Goal: Information Seeking & Learning: Learn about a topic

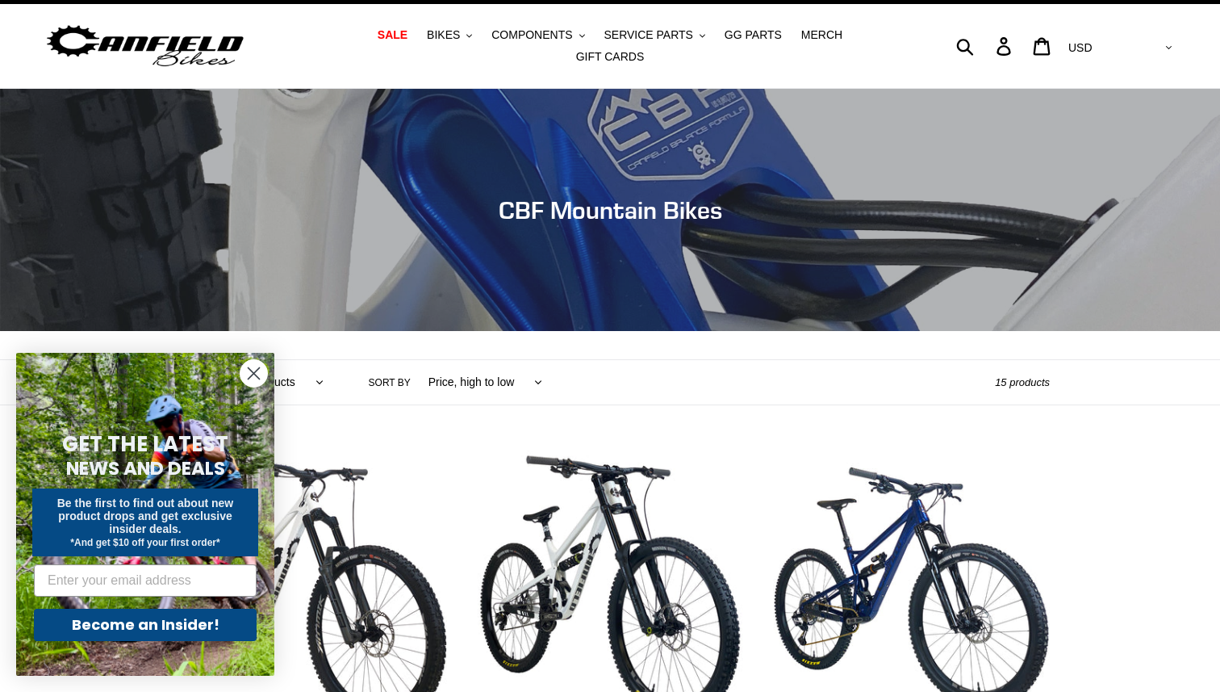
scroll to position [36, 0]
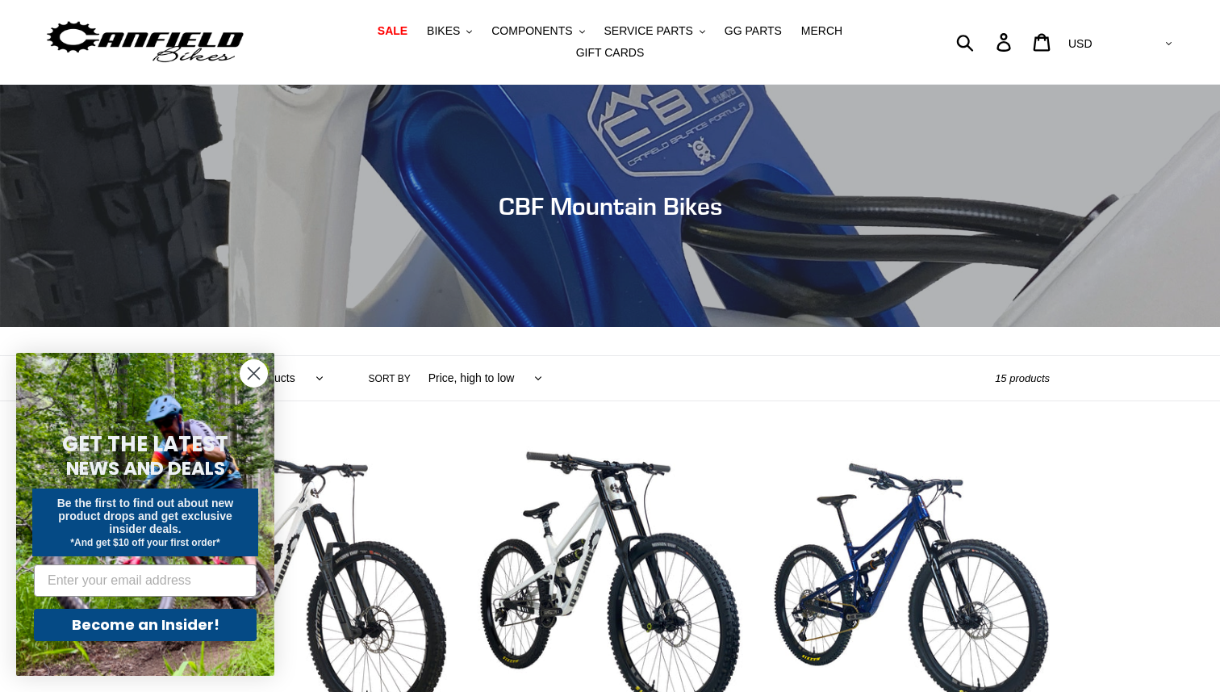
click at [254, 371] on circle "Close dialog" at bounding box center [254, 373] width 27 height 27
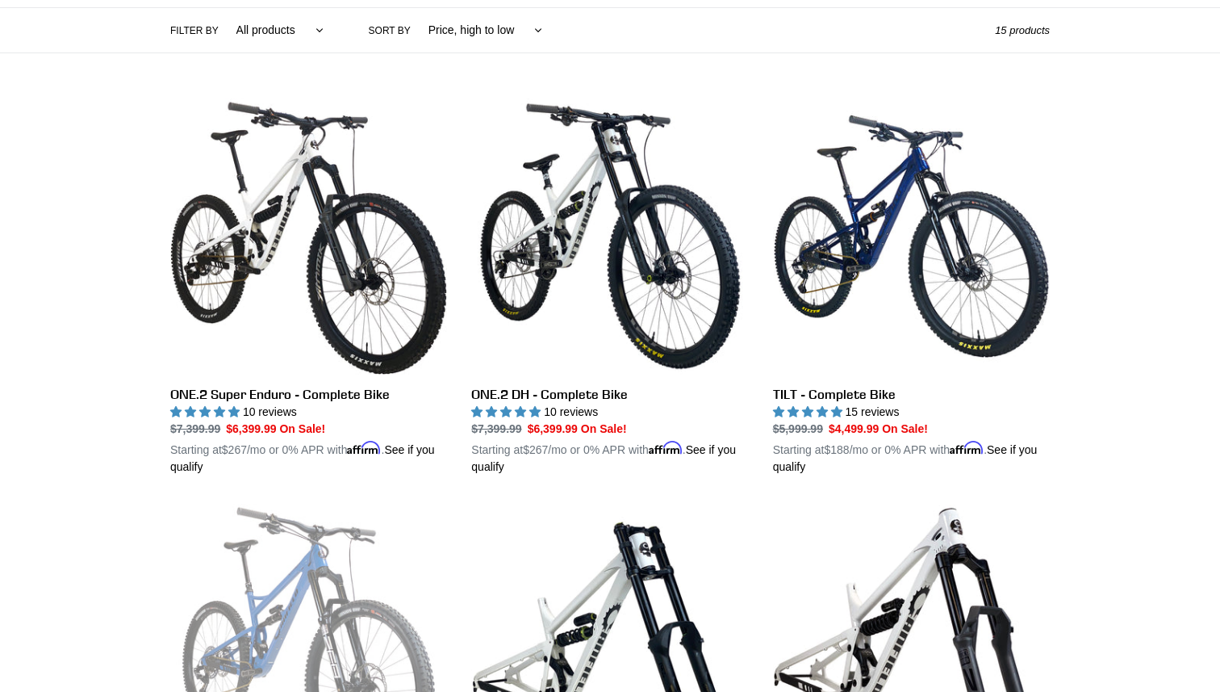
scroll to position [0, 0]
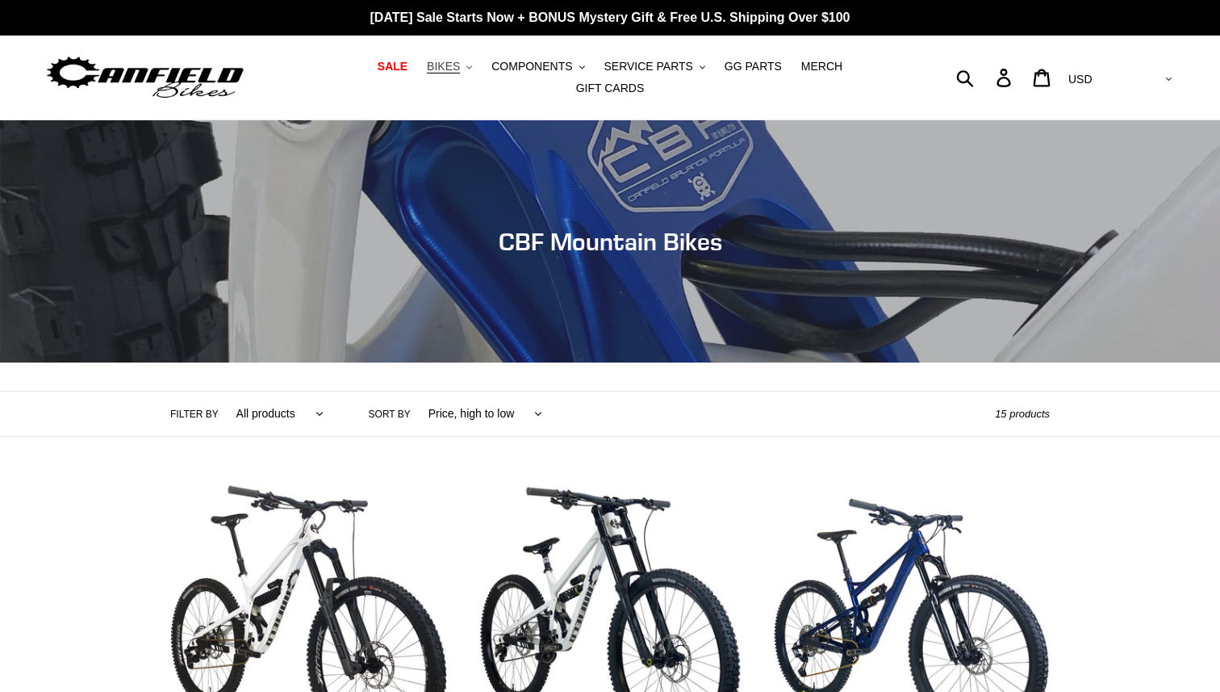
click at [427, 73] on span "BIKES" at bounding box center [443, 67] width 33 height 14
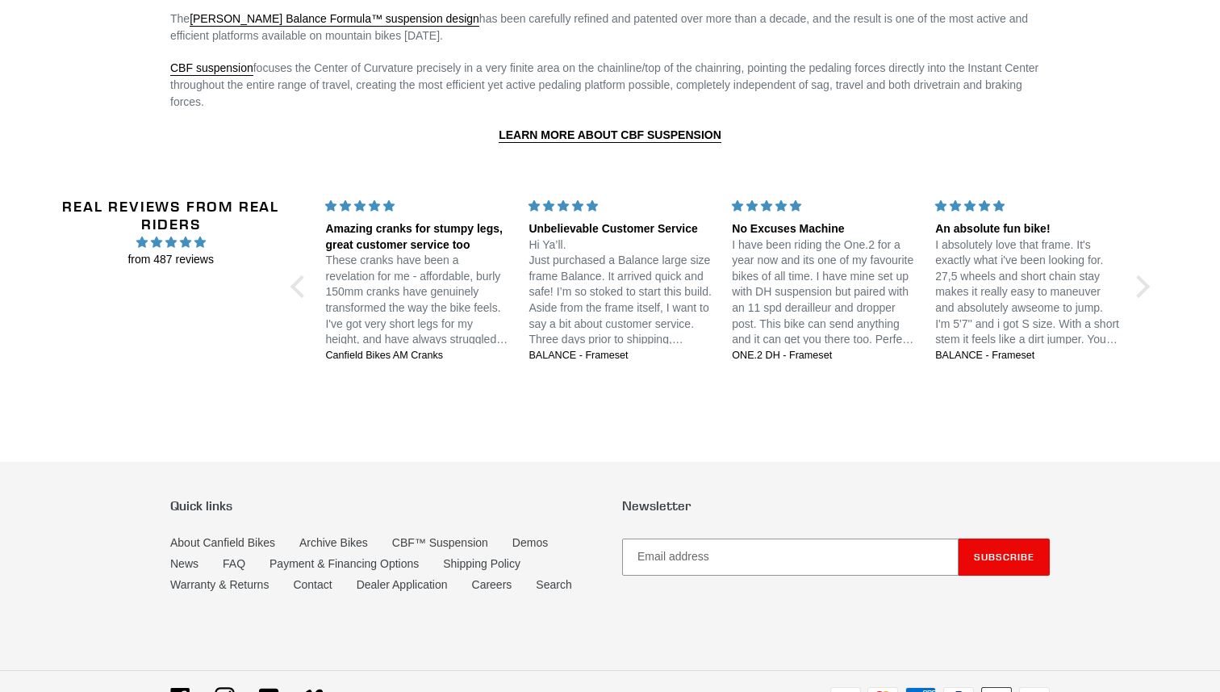
scroll to position [2594, 0]
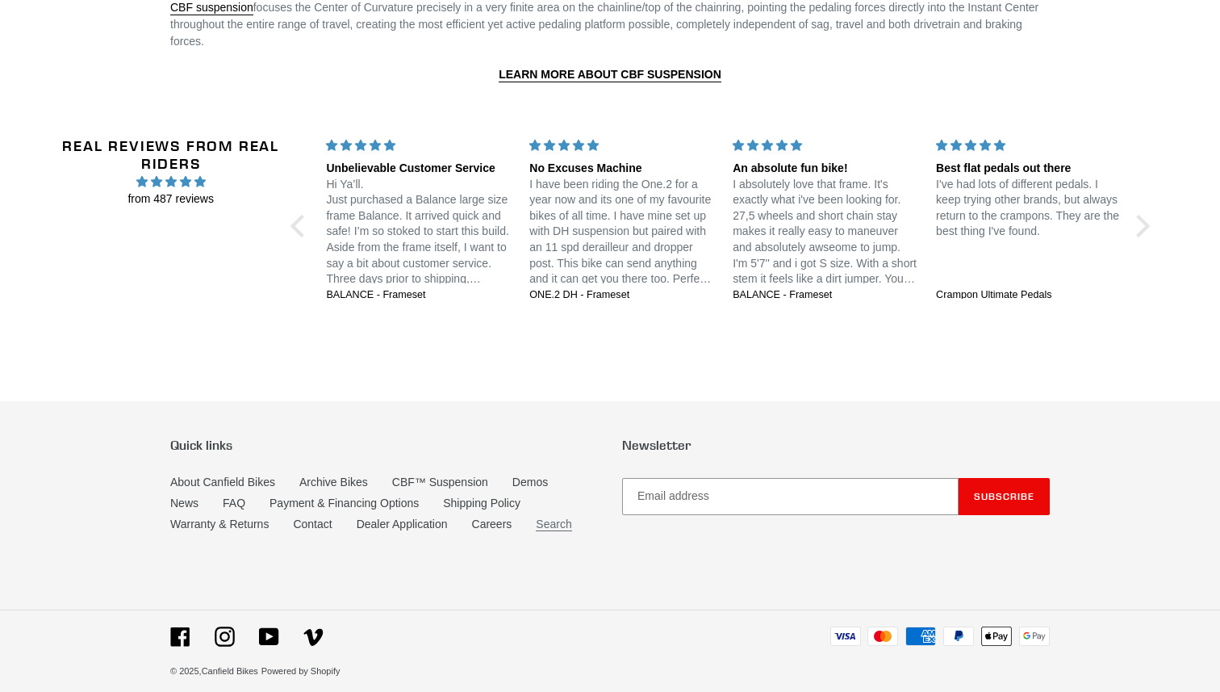
click at [572, 517] on link "Search" at bounding box center [554, 524] width 36 height 14
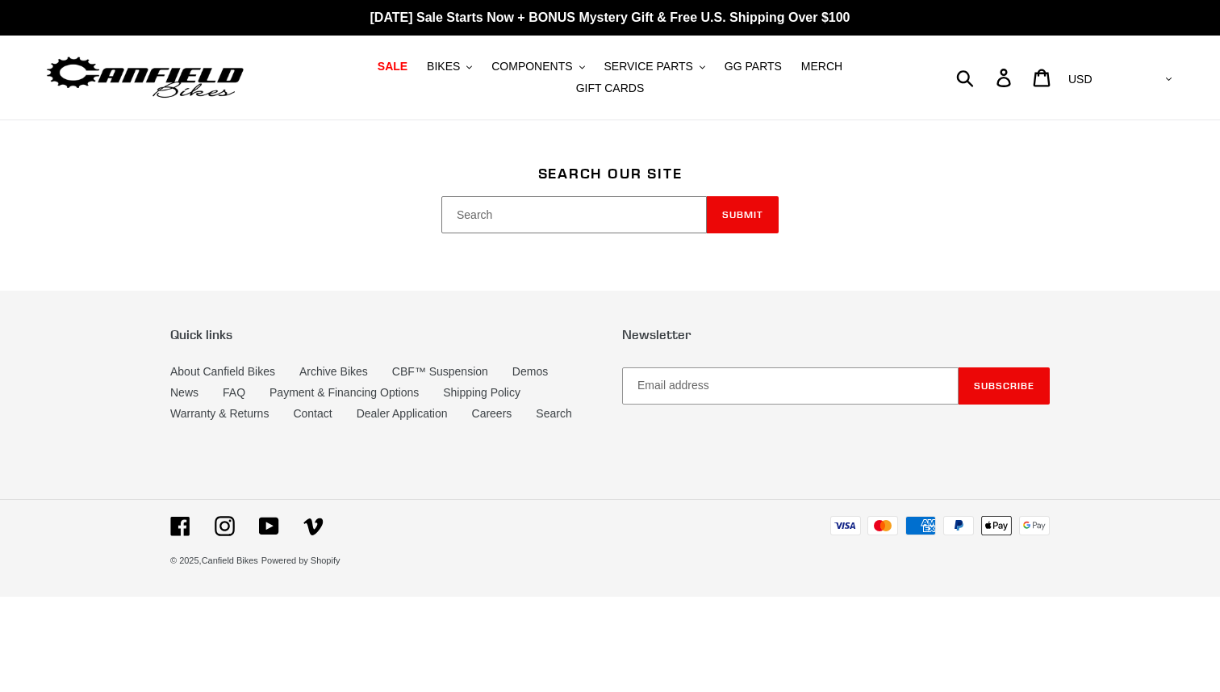
click at [568, 198] on input "Search" at bounding box center [575, 214] width 266 height 37
type input "sponsorship"
click at [755, 209] on button "Submit" at bounding box center [743, 214] width 72 height 37
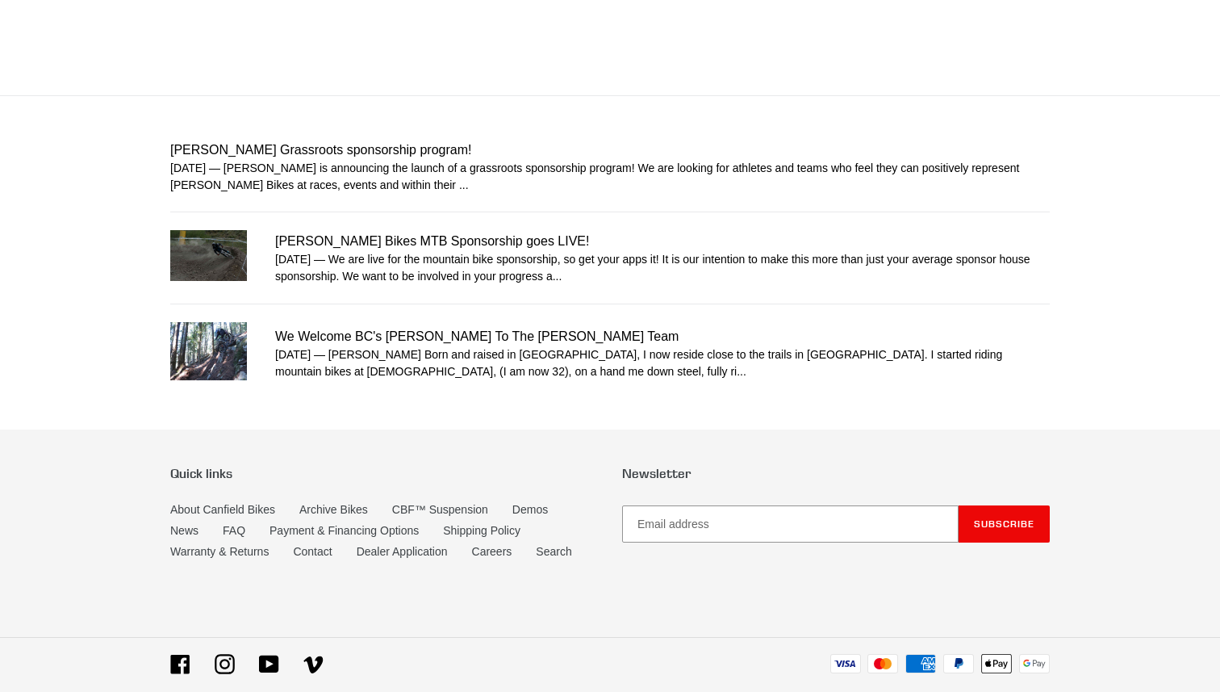
scroll to position [241, 0]
click at [401, 233] on link "[PERSON_NAME] Bikes MTB Sponsorship goes LIVE!" at bounding box center [610, 257] width 880 height 56
